Goal: Find specific page/section: Find specific page/section

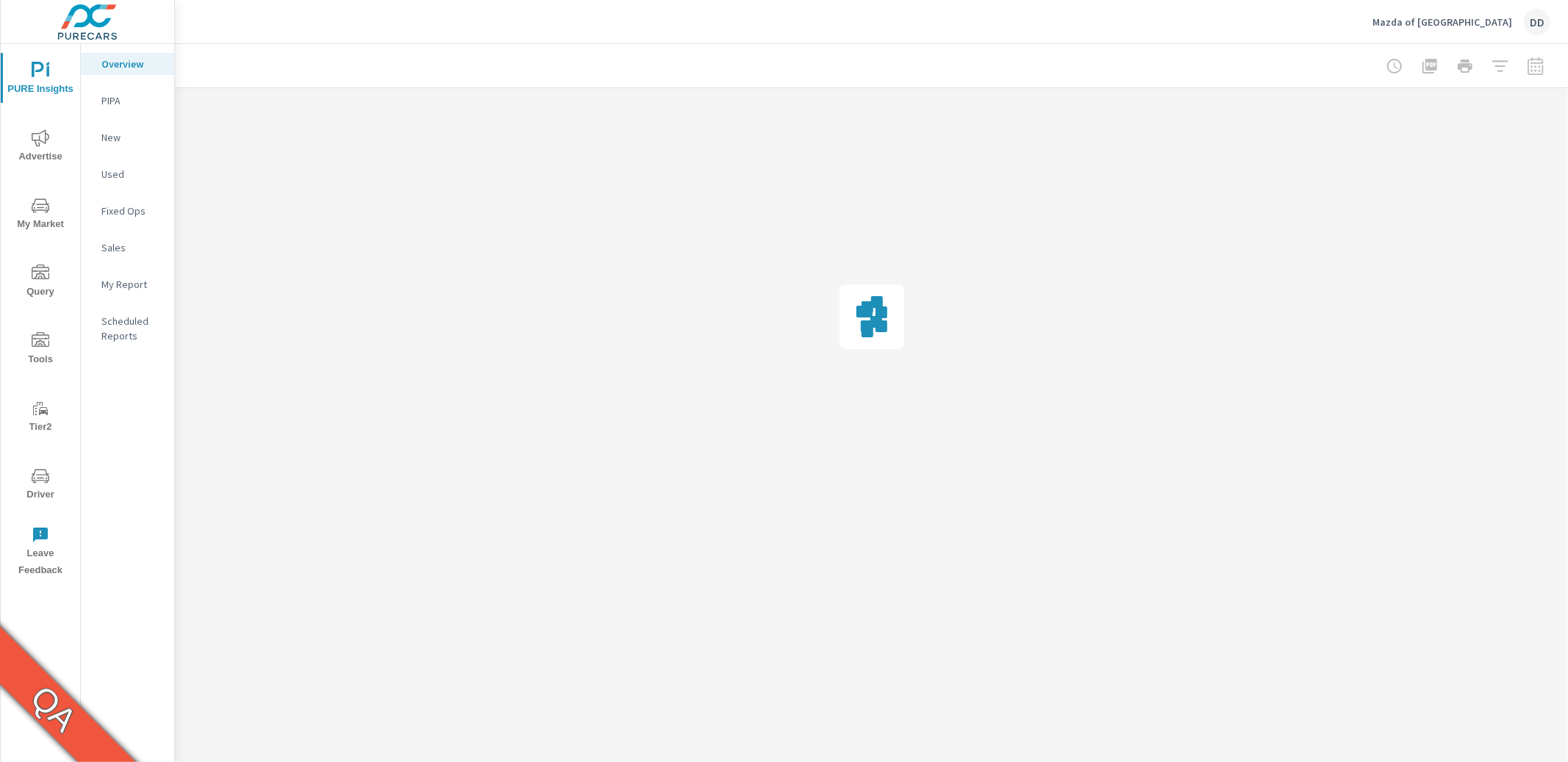
click at [43, 349] on icon "nav menu" at bounding box center [40, 341] width 17 height 17
click at [140, 431] on p "[PERSON_NAME] Video" at bounding box center [132, 446] width 61 height 29
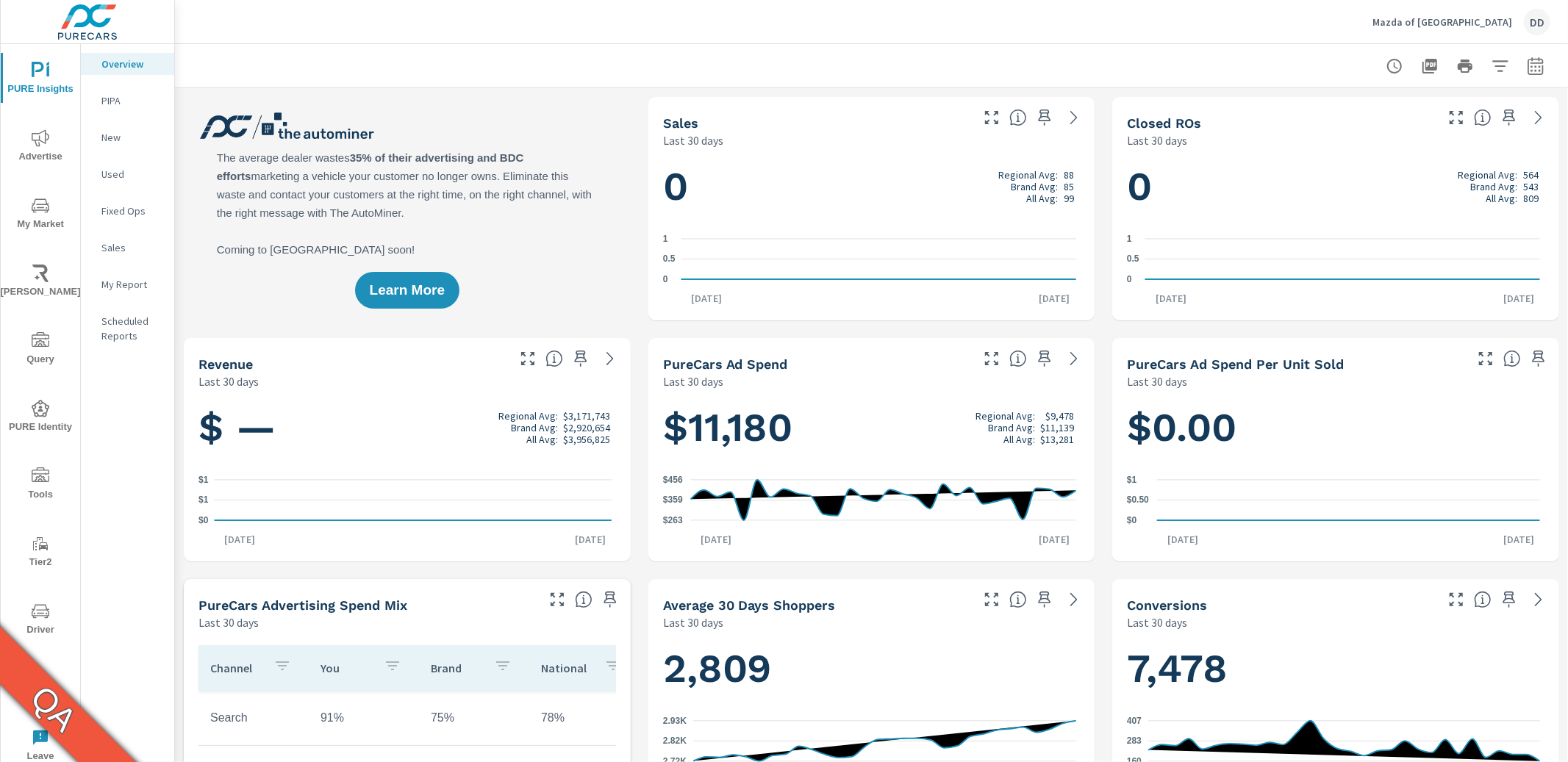
scroll to position [1, 0]
click at [42, 475] on icon "nav menu" at bounding box center [40, 476] width 17 height 17
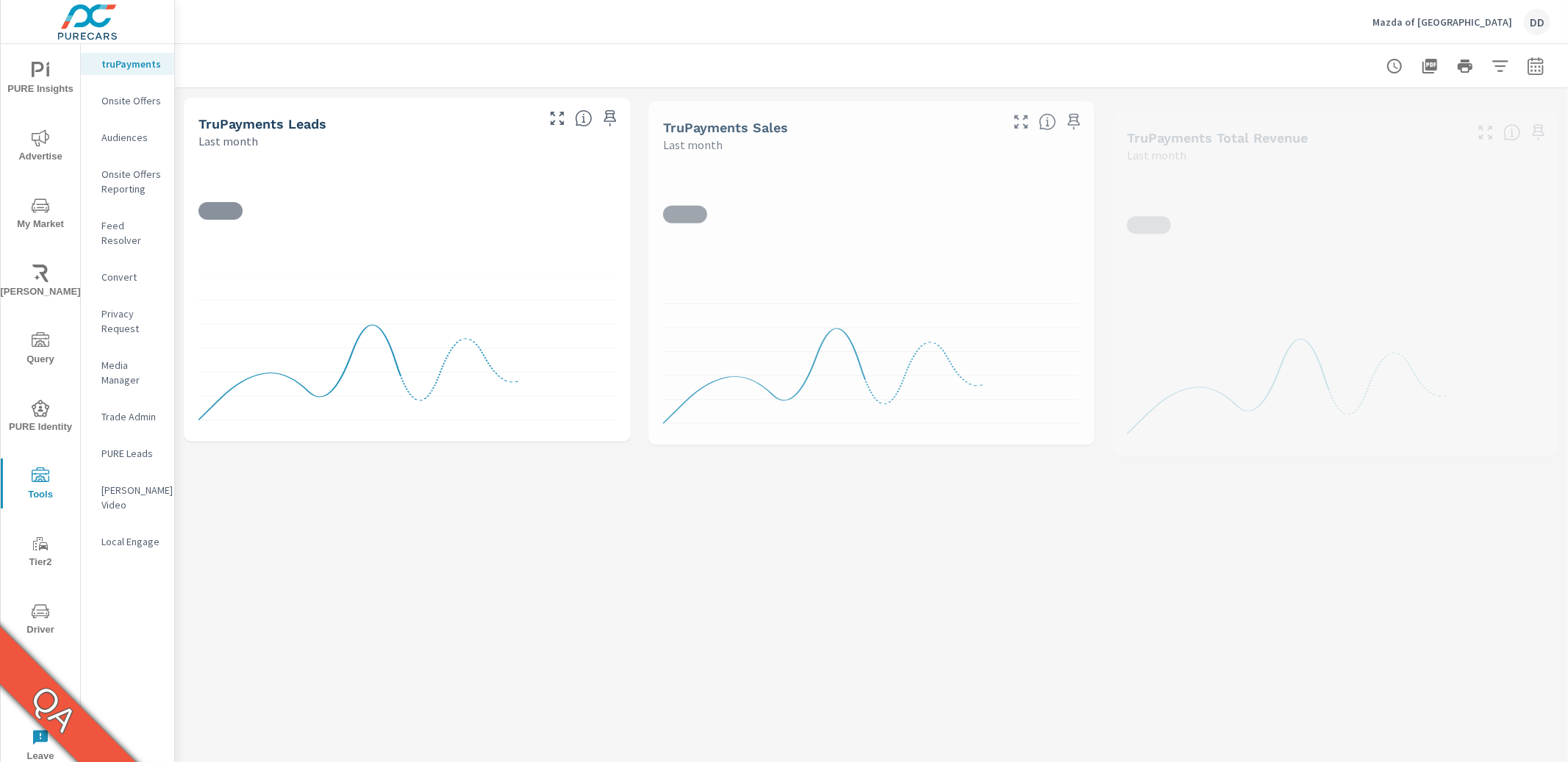
click at [144, 483] on p "[PERSON_NAME] Video" at bounding box center [132, 497] width 61 height 29
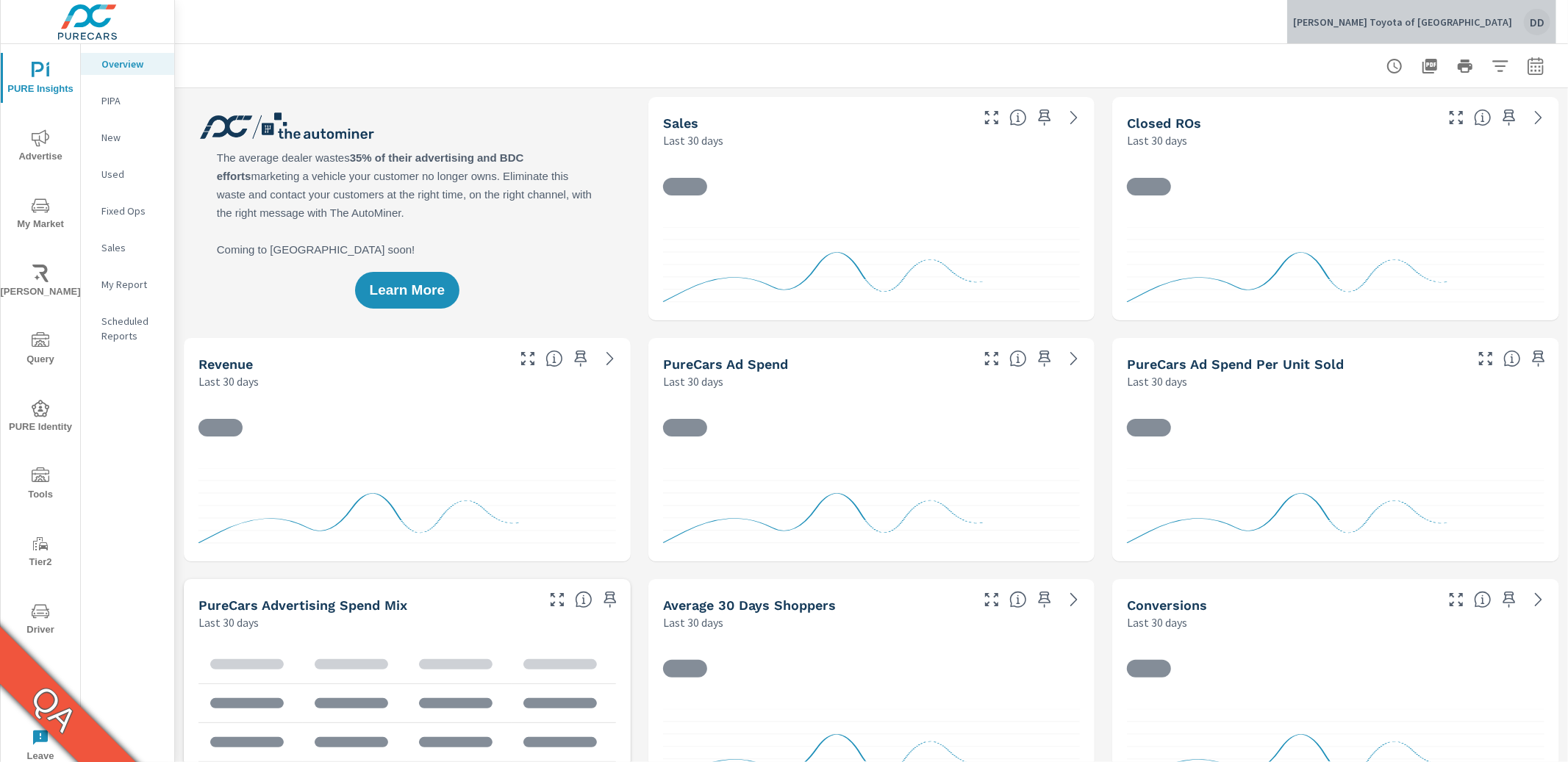
click at [1536, 23] on div "DD" at bounding box center [1537, 22] width 27 height 27
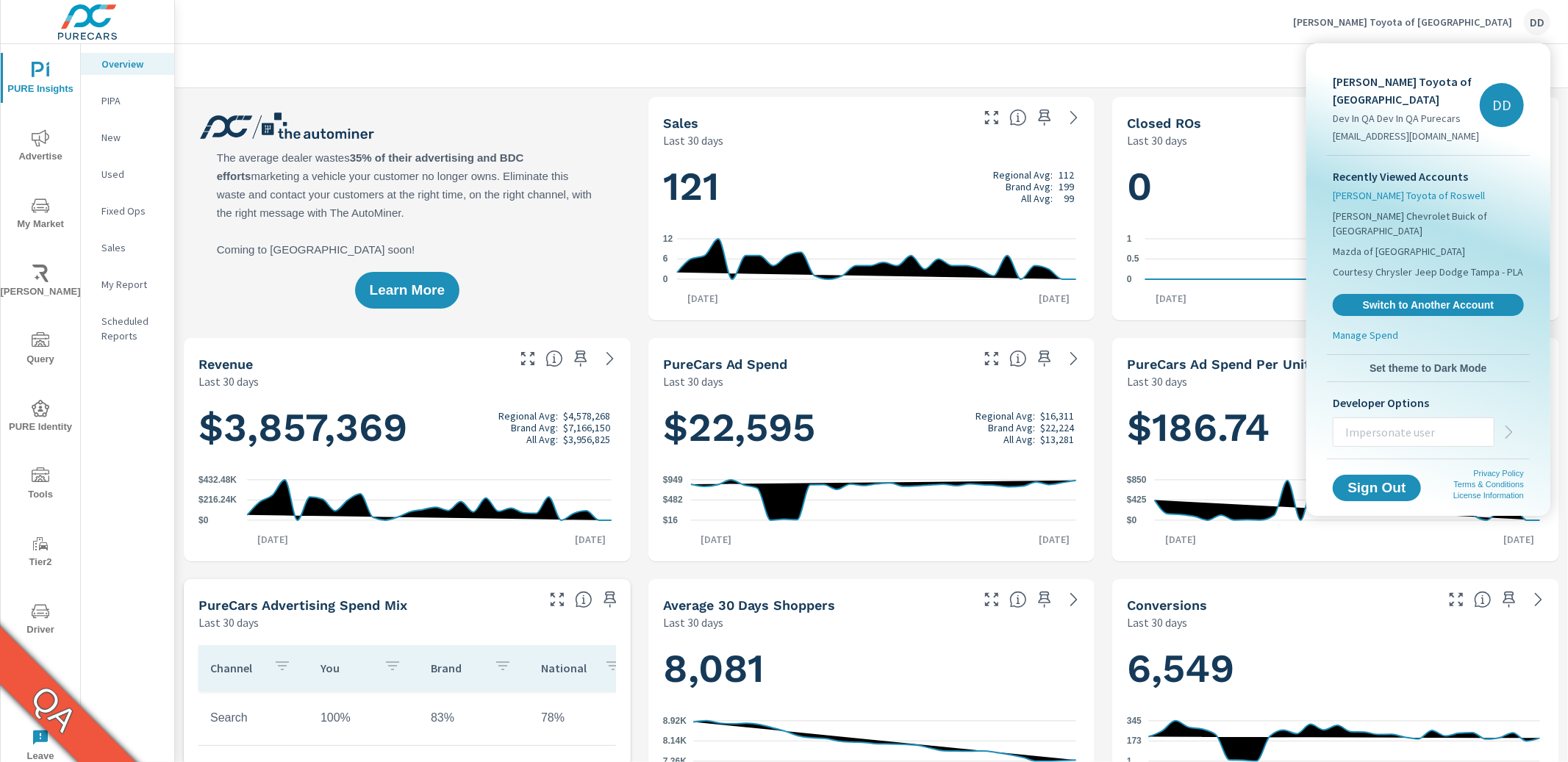
click at [1403, 188] on span "Nalley Toyota of Roswell" at bounding box center [1409, 195] width 152 height 15
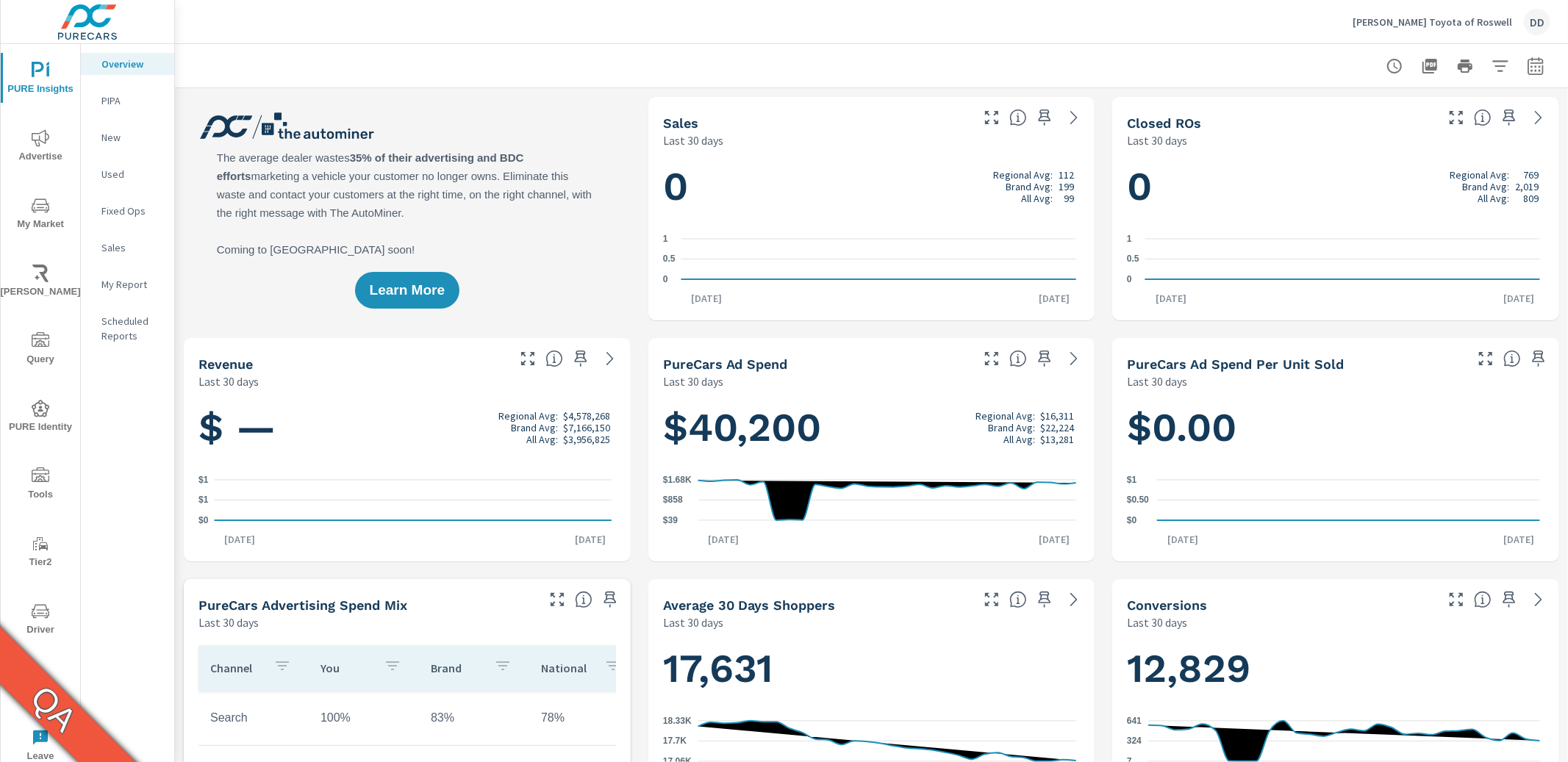
scroll to position [1, 0]
click at [43, 615] on icon "nav menu" at bounding box center [40, 611] width 17 height 14
